Goal: Task Accomplishment & Management: Manage account settings

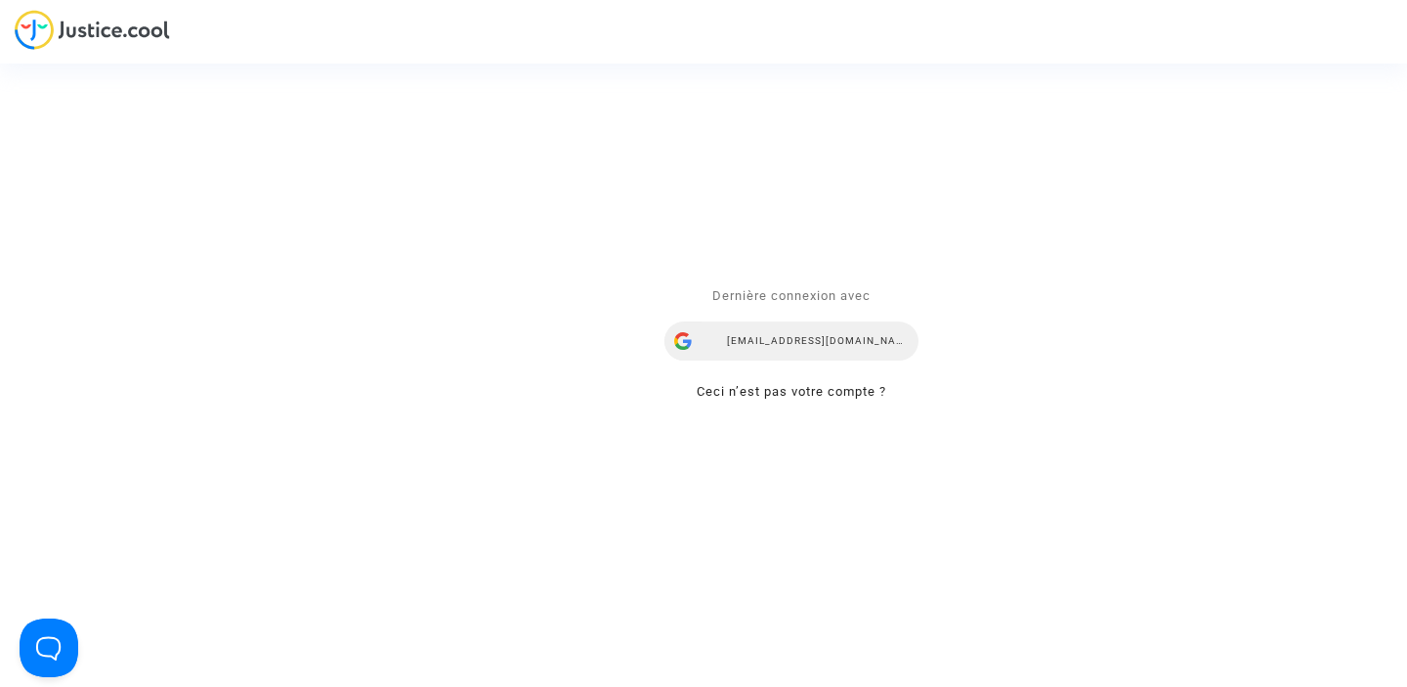
click at [756, 342] on div "airlines@refundmyticket.net" at bounding box center [791, 340] width 254 height 39
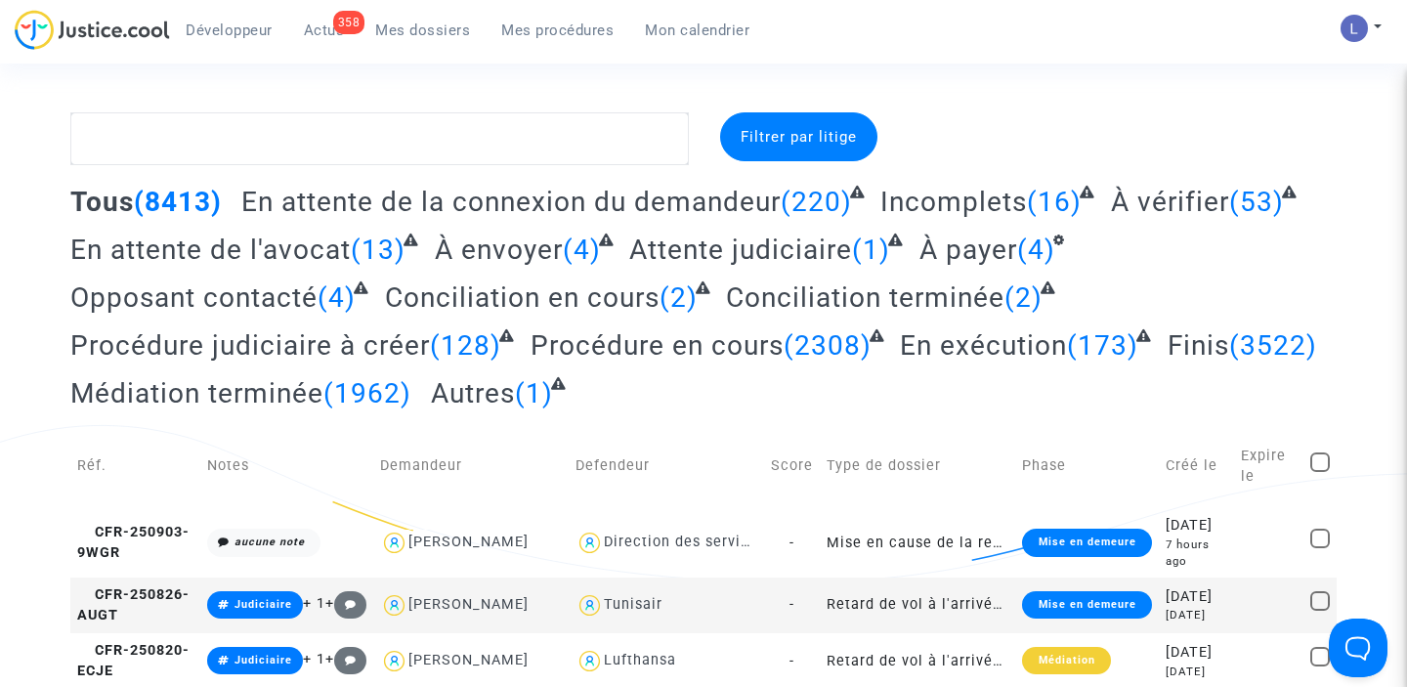
scroll to position [101, 0]
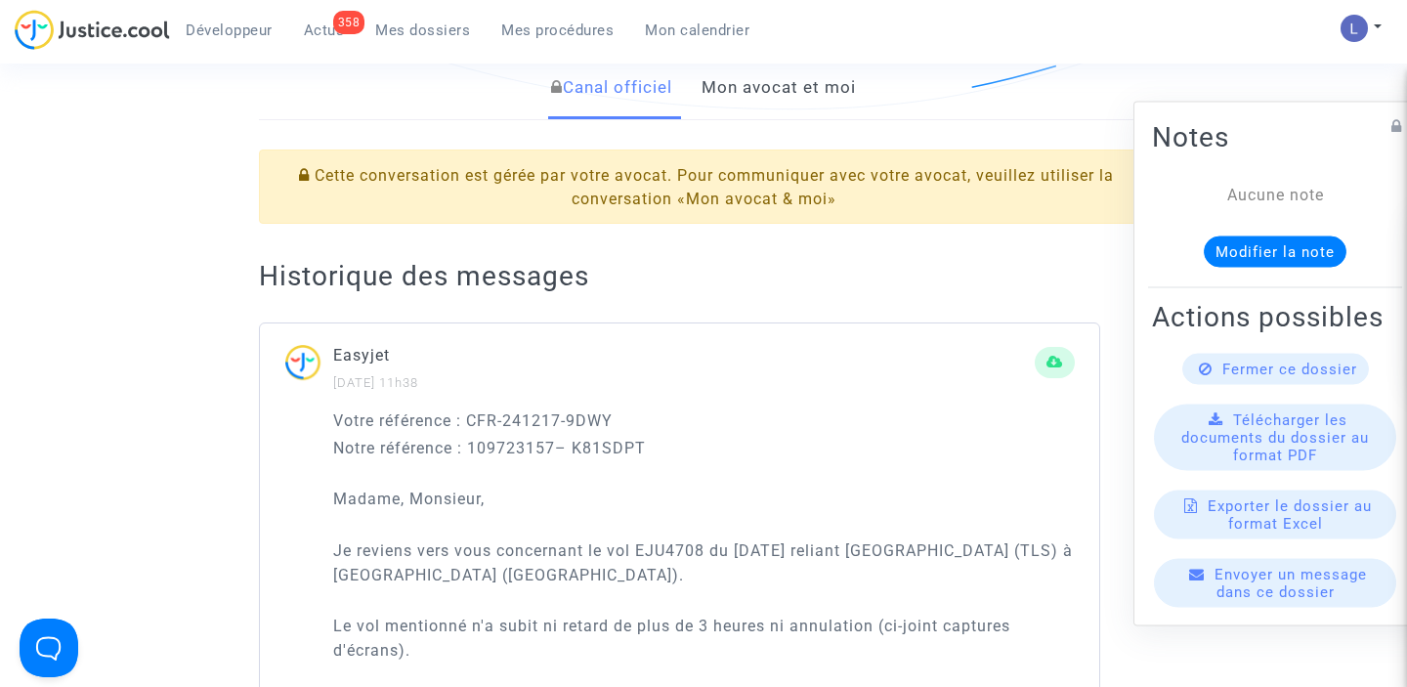
scroll to position [475, 0]
click at [819, 78] on link "Mon avocat et moi" at bounding box center [778, 86] width 154 height 64
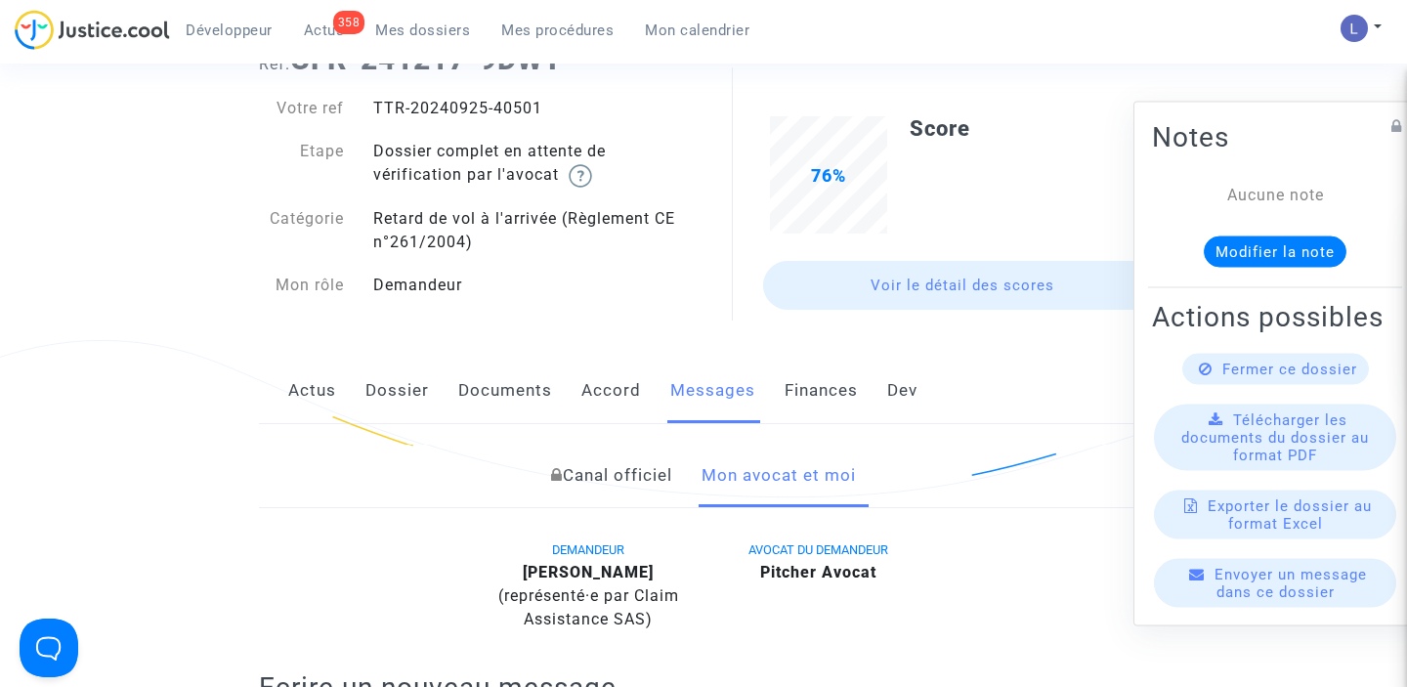
scroll to position [21, 0]
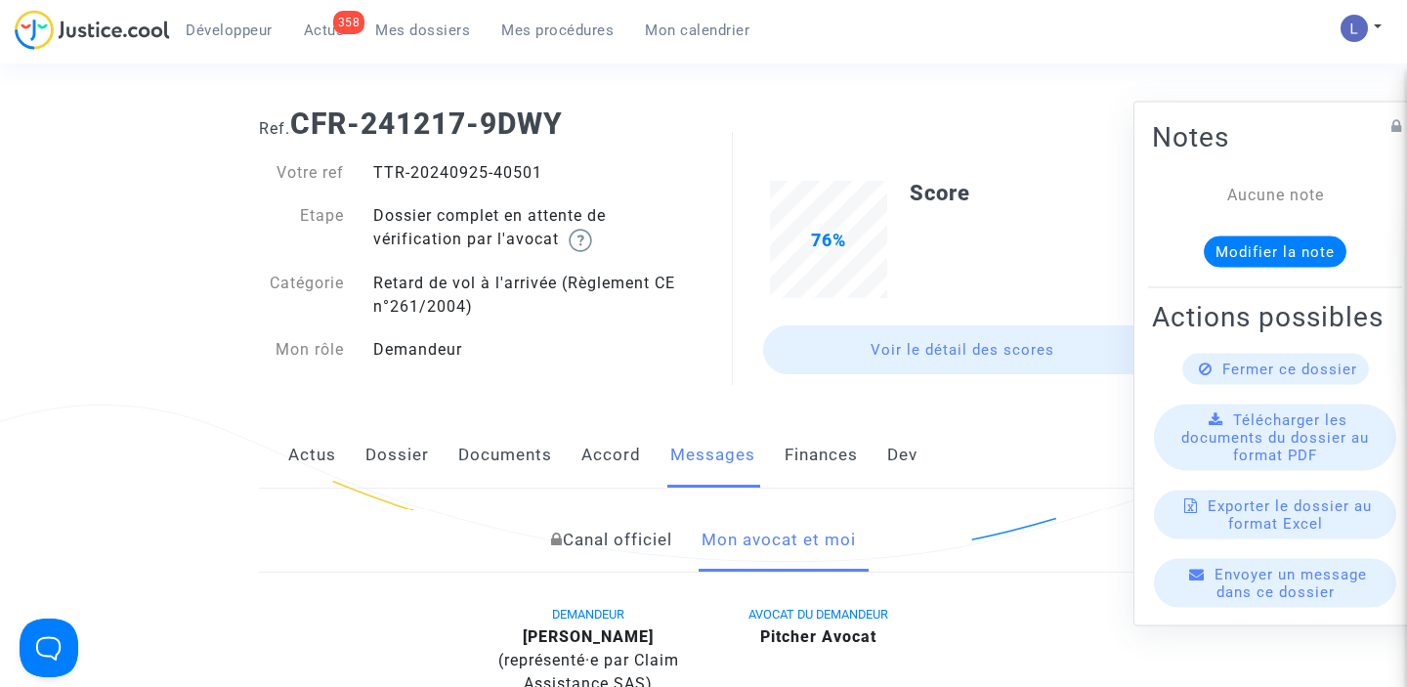
drag, startPoint x: 544, startPoint y: 171, endPoint x: 493, endPoint y: 170, distance: 50.8
click at [493, 170] on div "TTR-20240925-40501" at bounding box center [531, 172] width 345 height 23
copy div "40501"
